Goal: Navigation & Orientation: Find specific page/section

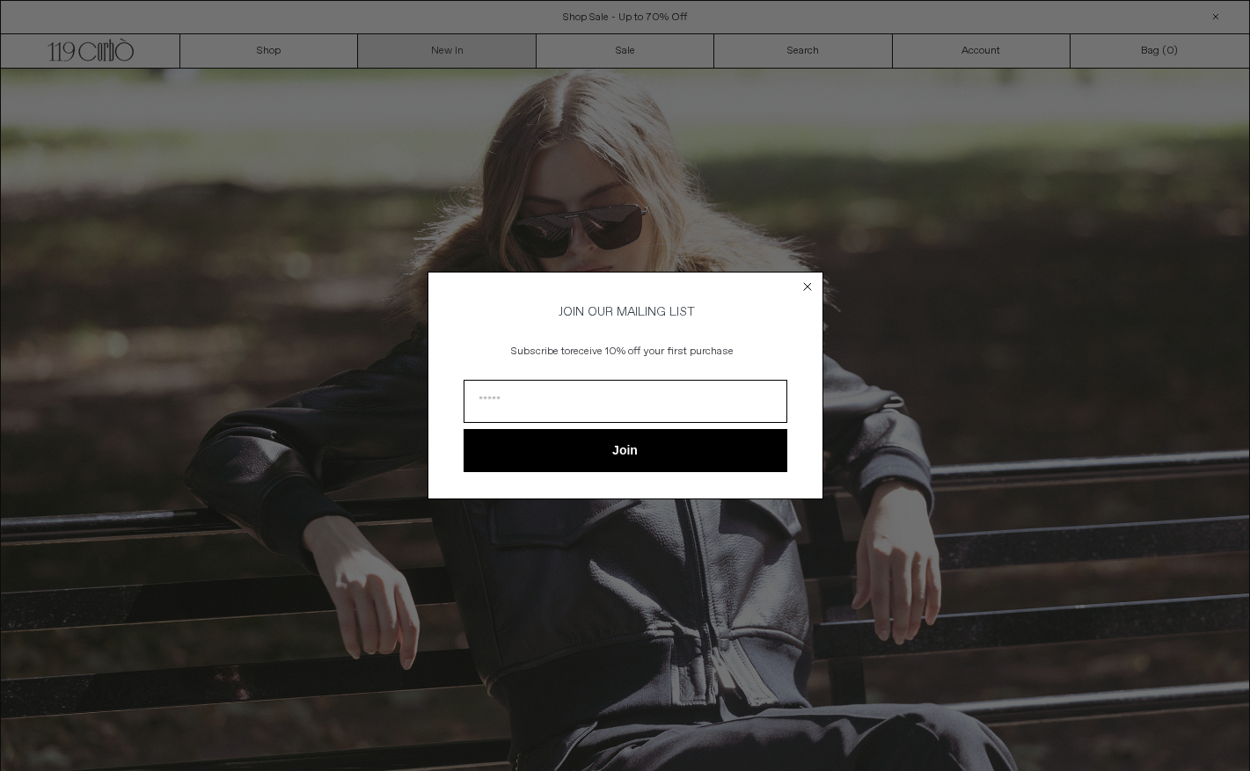
click at [433, 47] on div "Close dialog JOIN OUR MAILING LIST Subscribe to receive 10% off your first purc…" at bounding box center [625, 385] width 1250 height 771
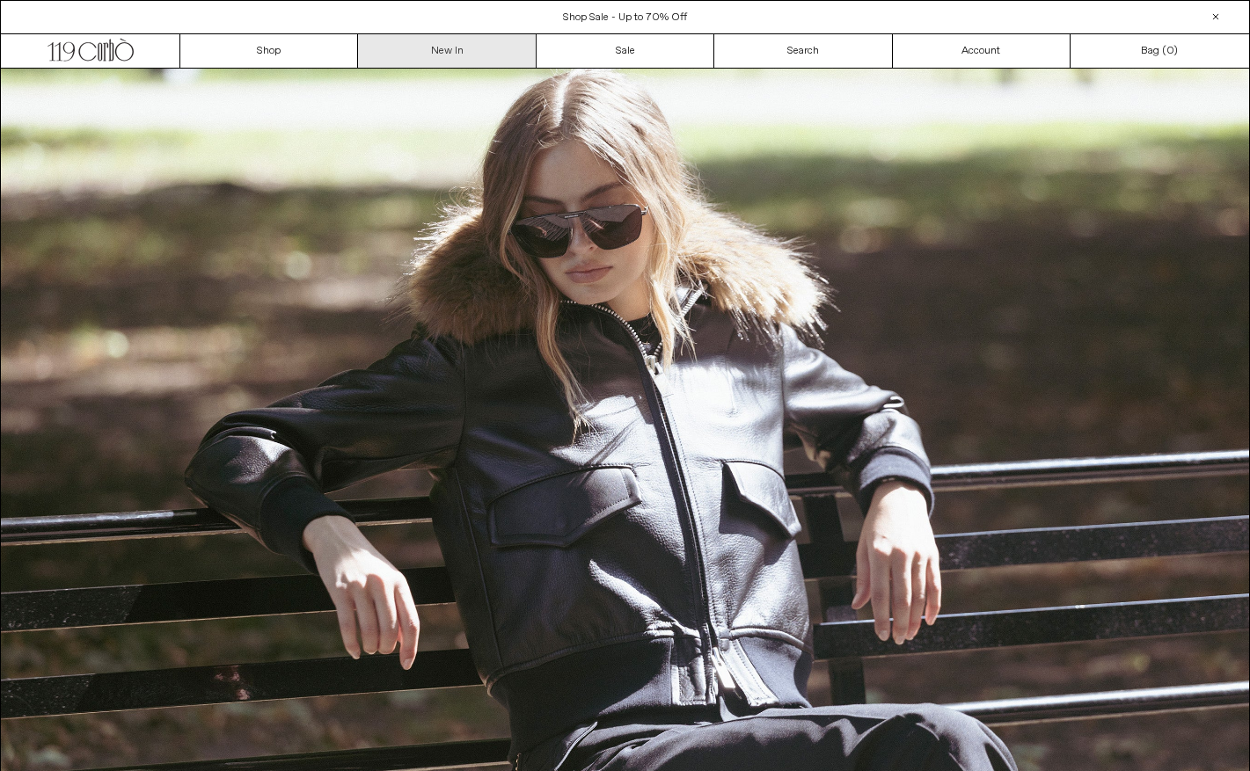
click at [417, 51] on link "New In" at bounding box center [447, 50] width 178 height 33
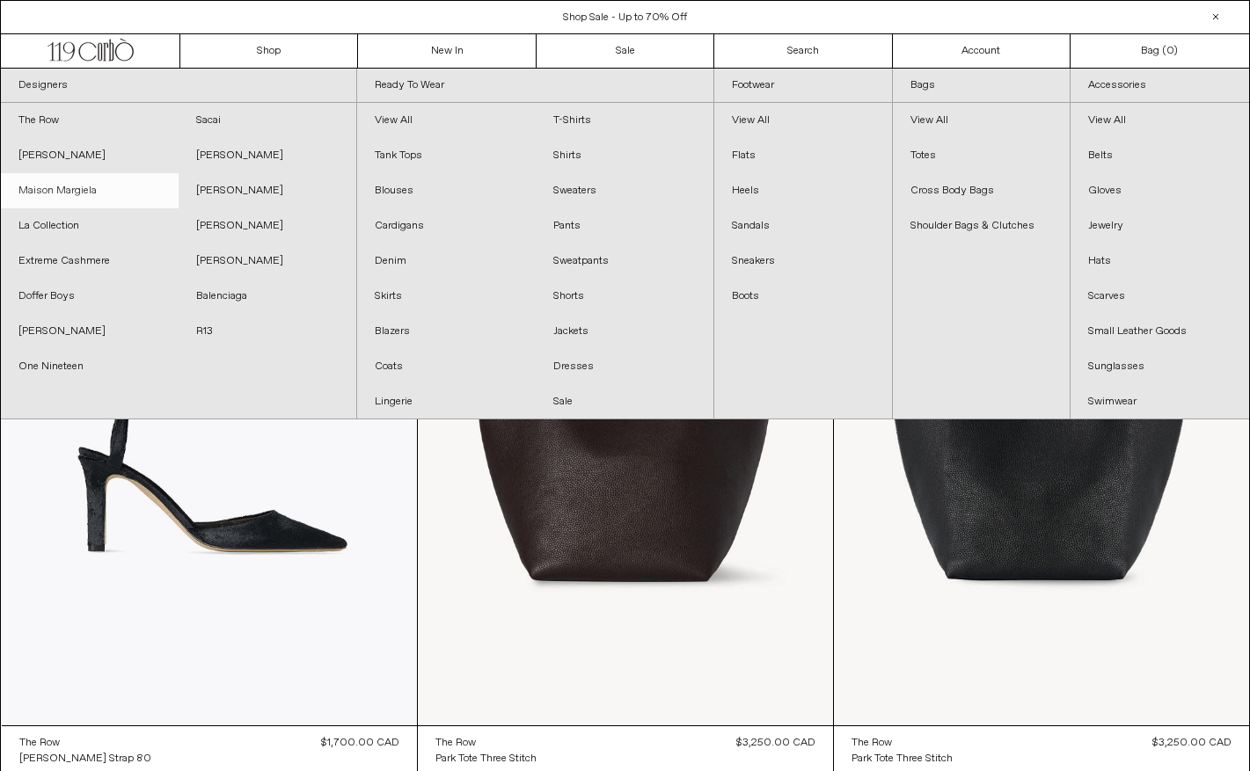
click at [68, 189] on link "Maison Margiela" at bounding box center [90, 190] width 178 height 35
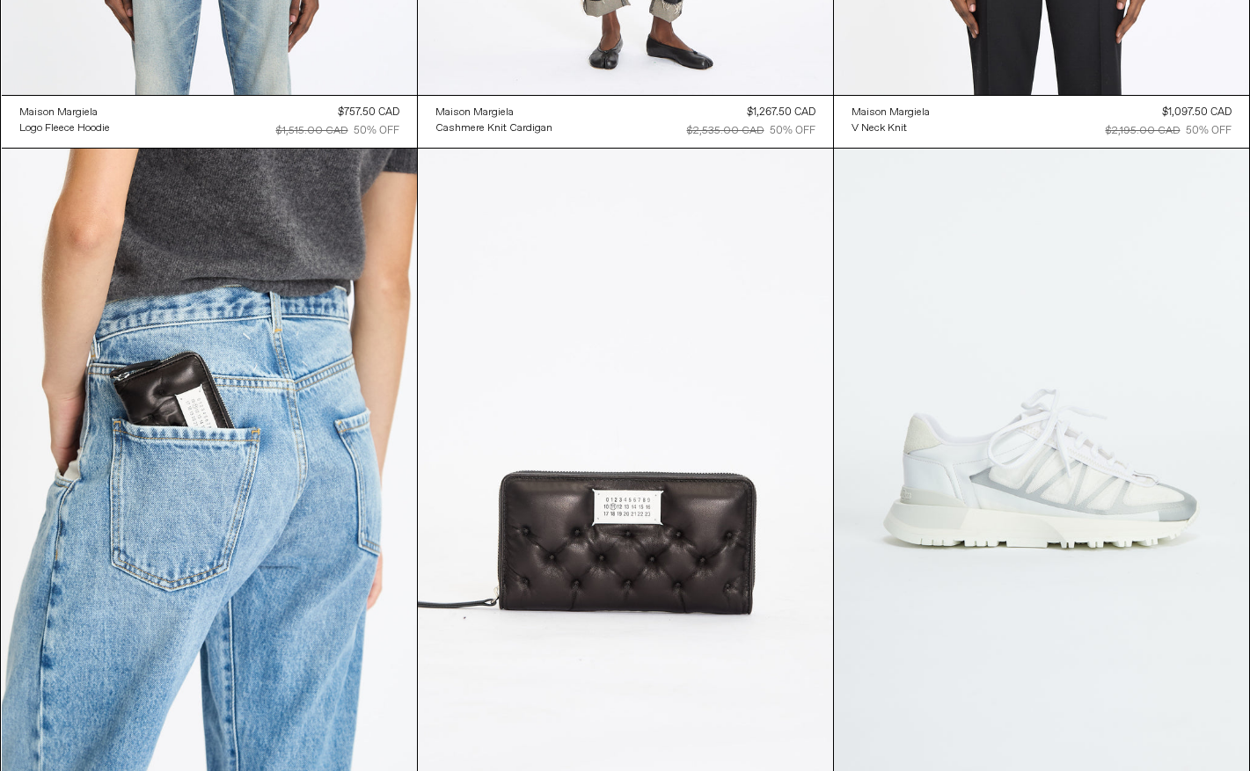
scroll to position [6163, 0]
